Goal: Information Seeking & Learning: Understand process/instructions

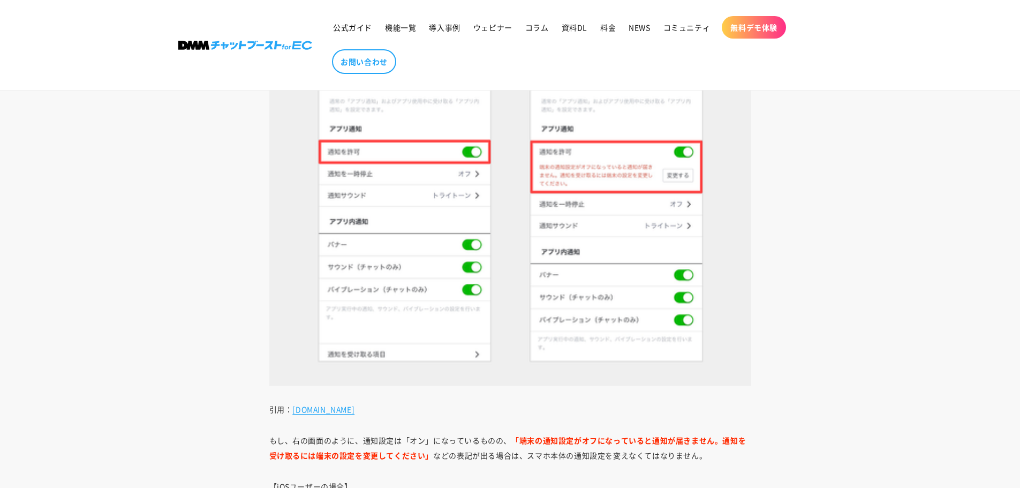
scroll to position [1964, 0]
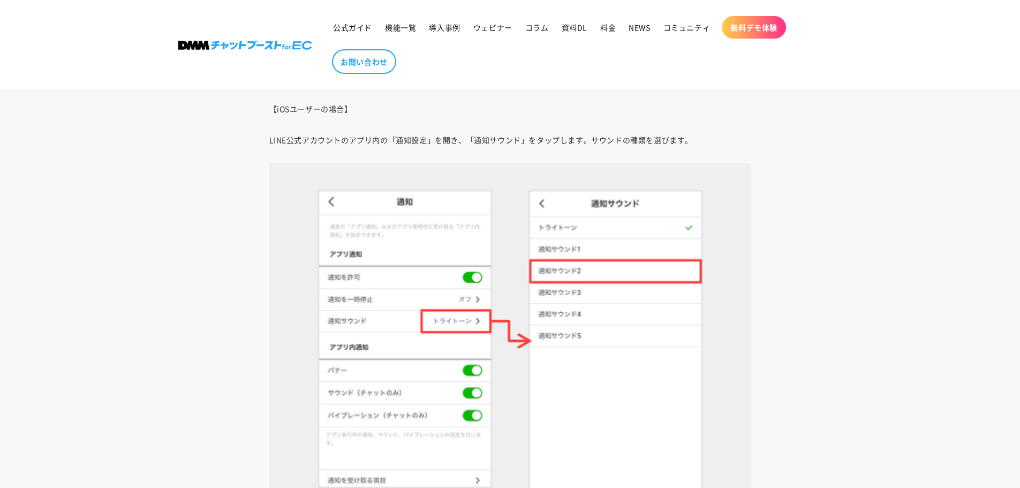
scroll to position [4323, 0]
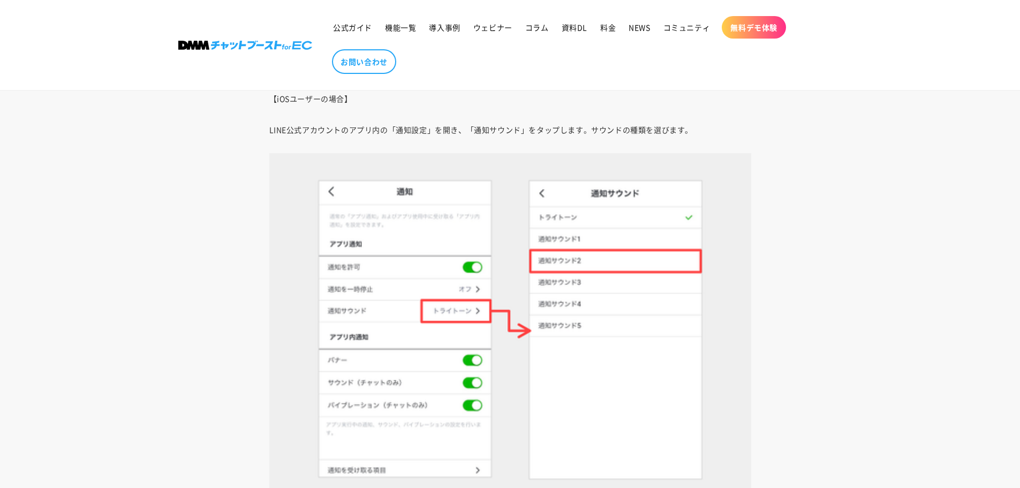
click at [832, 345] on article "LINE公式アカウントの通知がこない！設定方法をスマホ、Web、PCアプリに分けて解説 [DATE] Share Share [URL][DOMAIN_NAM…" at bounding box center [510, 268] width 1020 height 8894
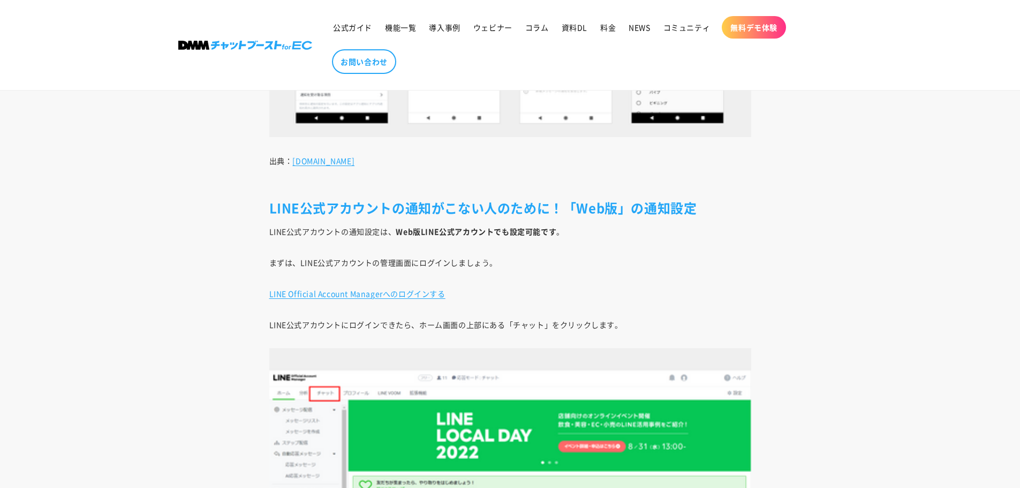
scroll to position [5215, 0]
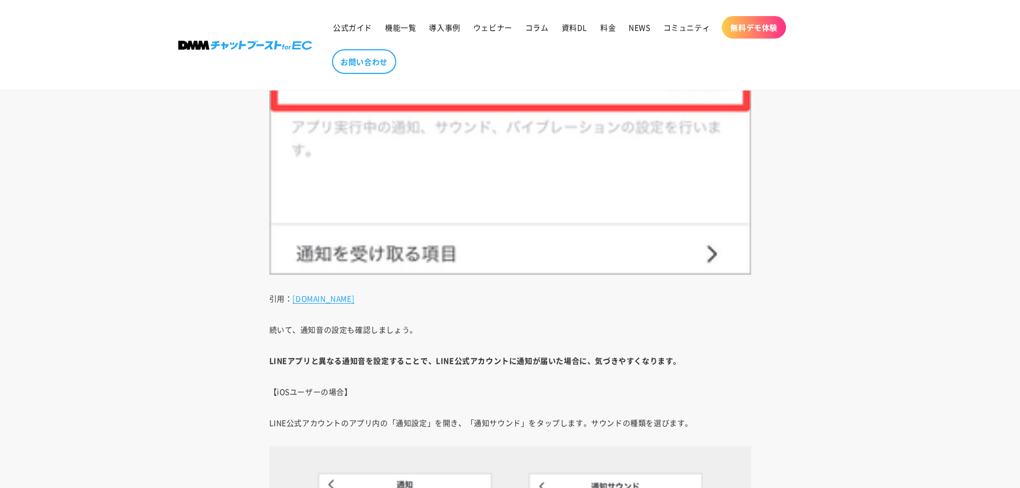
scroll to position [3965, 0]
